Goal: Information Seeking & Learning: Learn about a topic

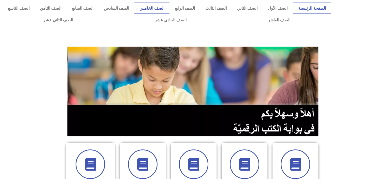
click at [168, 10] on link "الصف الخامس" at bounding box center [151, 9] width 35 height 12
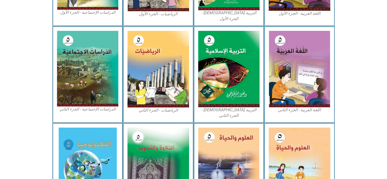
scroll to position [243, 0]
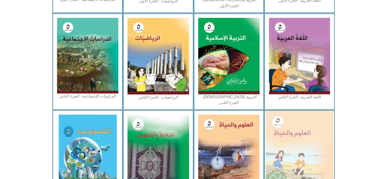
click at [288, 137] on img at bounding box center [299, 152] width 68 height 83
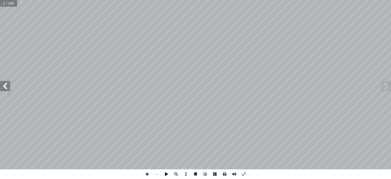
click at [5, 86] on span at bounding box center [5, 86] width 10 height 10
click at [3, 85] on span at bounding box center [5, 86] width 10 height 10
click at [8, 86] on span at bounding box center [5, 86] width 10 height 10
click at [9, 88] on span at bounding box center [5, 86] width 10 height 10
click at [7, 86] on span at bounding box center [5, 86] width 10 height 10
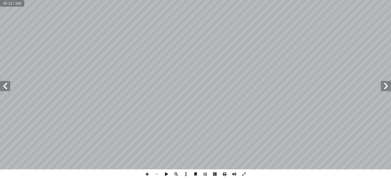
click at [6, 87] on span at bounding box center [5, 86] width 10 height 10
click at [5, 86] on span at bounding box center [5, 86] width 10 height 10
click at [7, 86] on span at bounding box center [5, 86] width 10 height 10
click at [5, 87] on span at bounding box center [5, 86] width 10 height 10
click at [5, 85] on span at bounding box center [5, 86] width 10 height 10
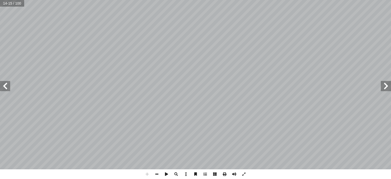
click at [4, 85] on span at bounding box center [5, 86] width 10 height 10
